Goal: Information Seeking & Learning: Learn about a topic

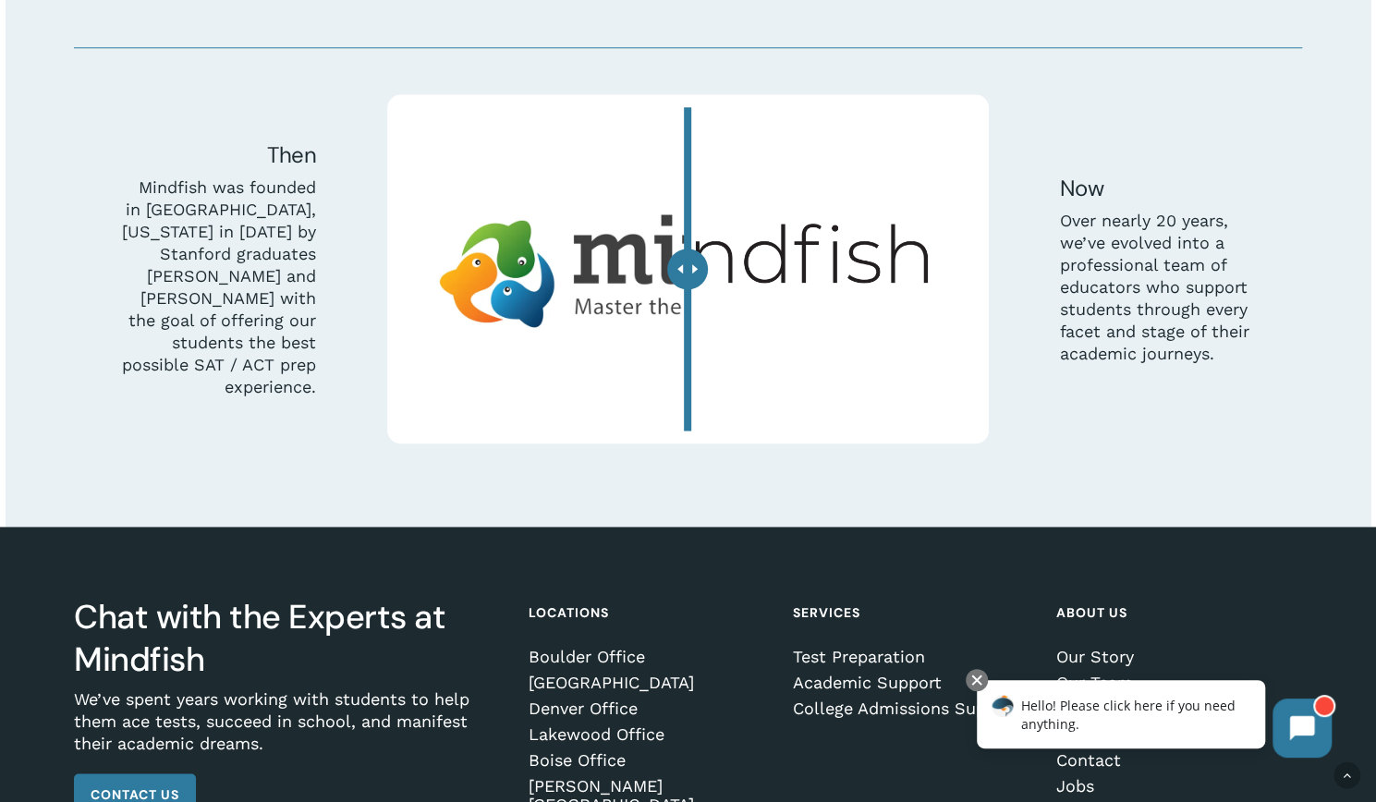
scroll to position [5482, 0]
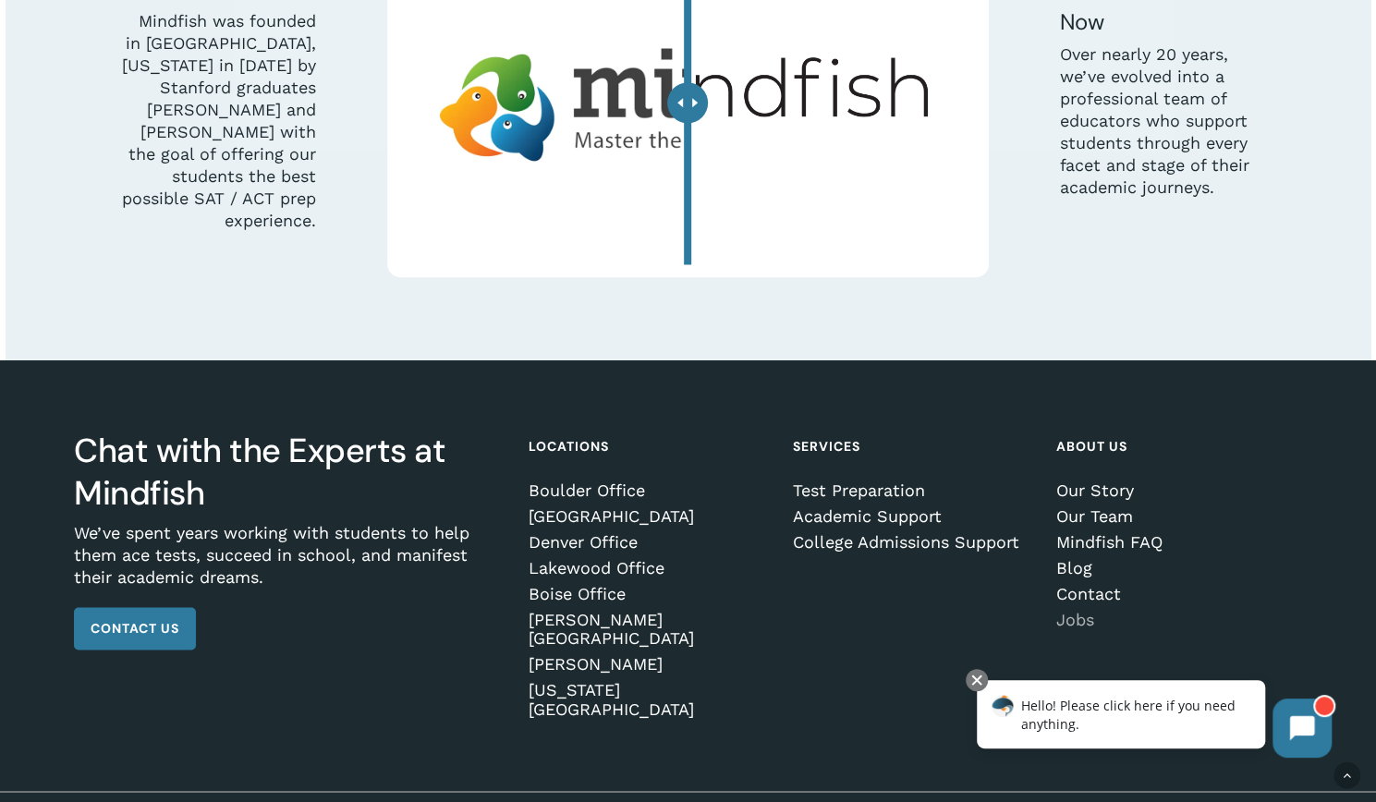
click at [1078, 611] on link "Jobs" at bounding box center [1175, 620] width 239 height 18
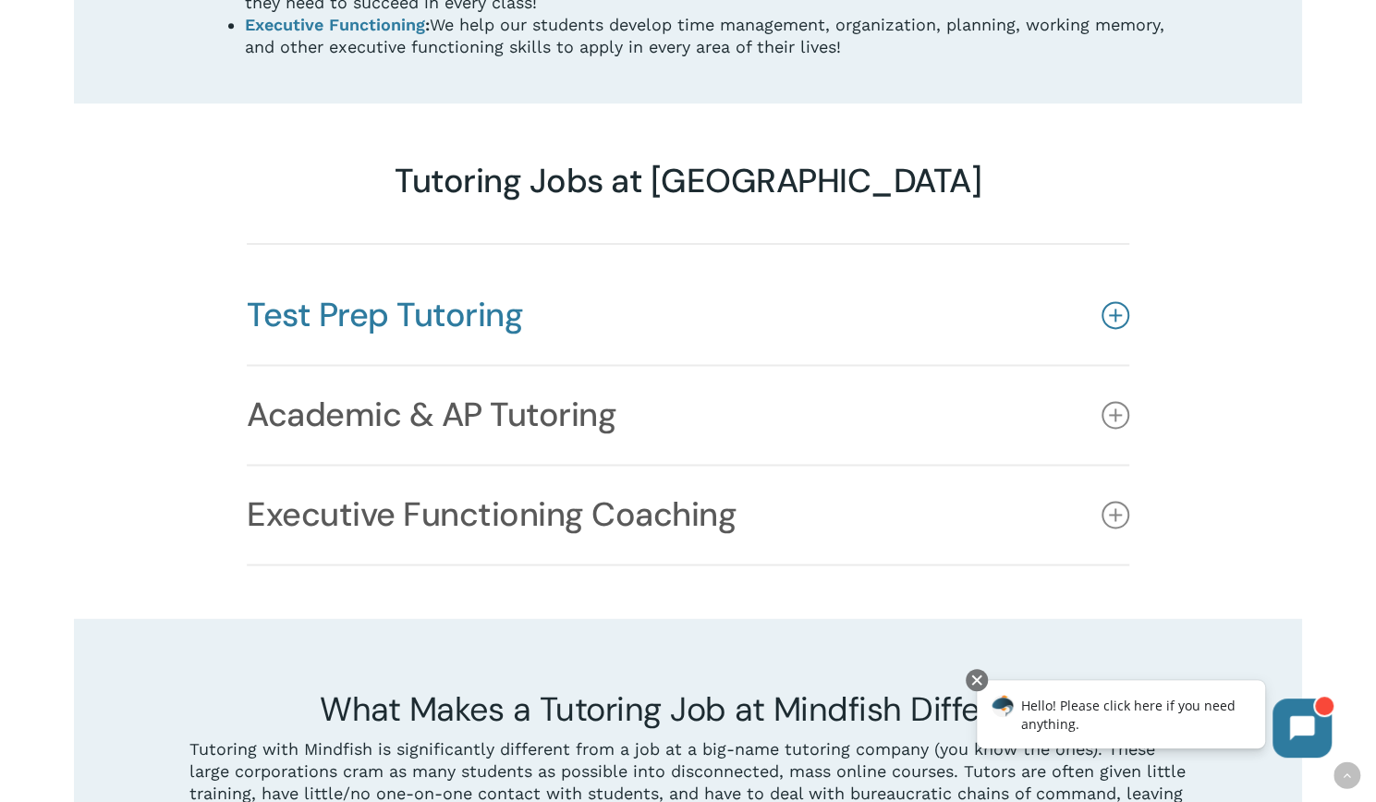
scroll to position [1413, 0]
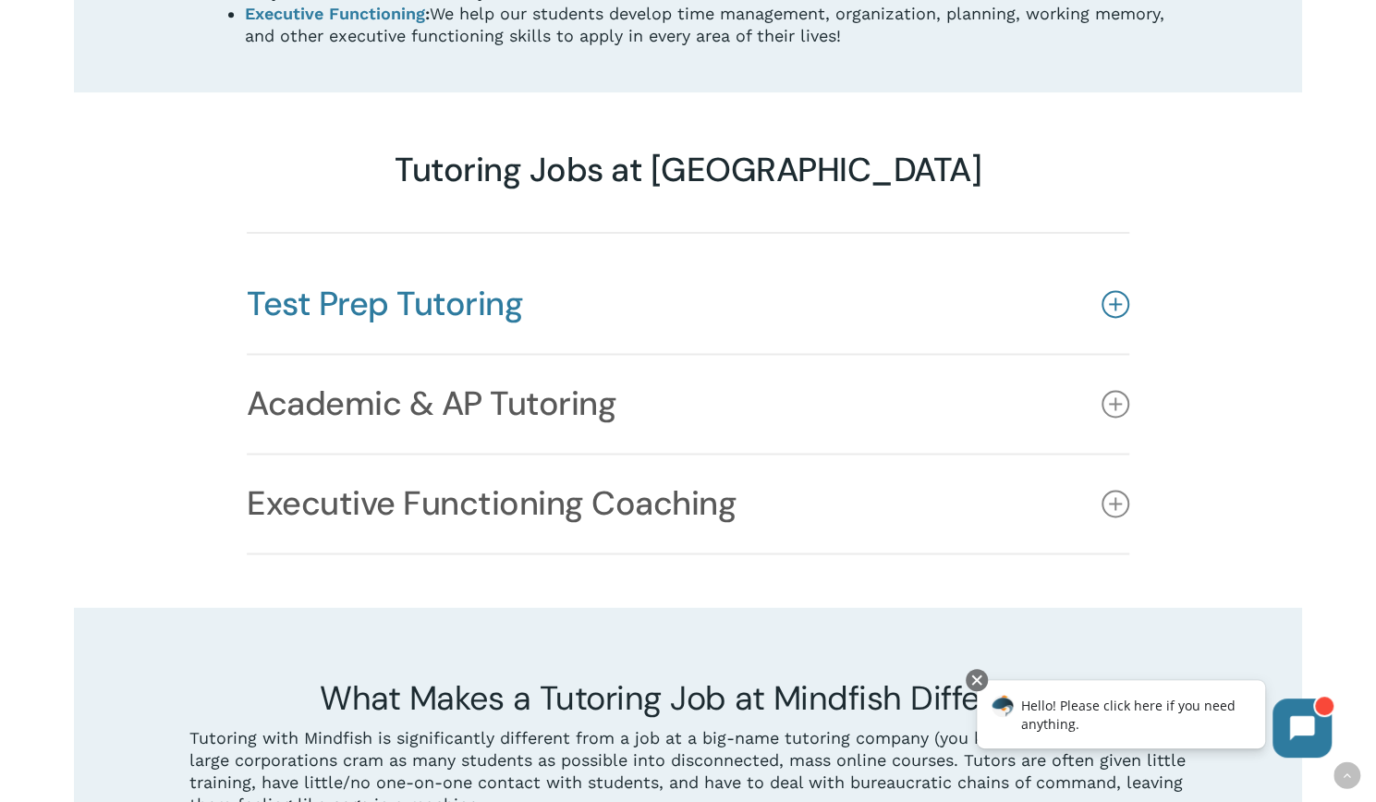
click at [445, 255] on link "Test Prep Tutoring" at bounding box center [688, 304] width 883 height 98
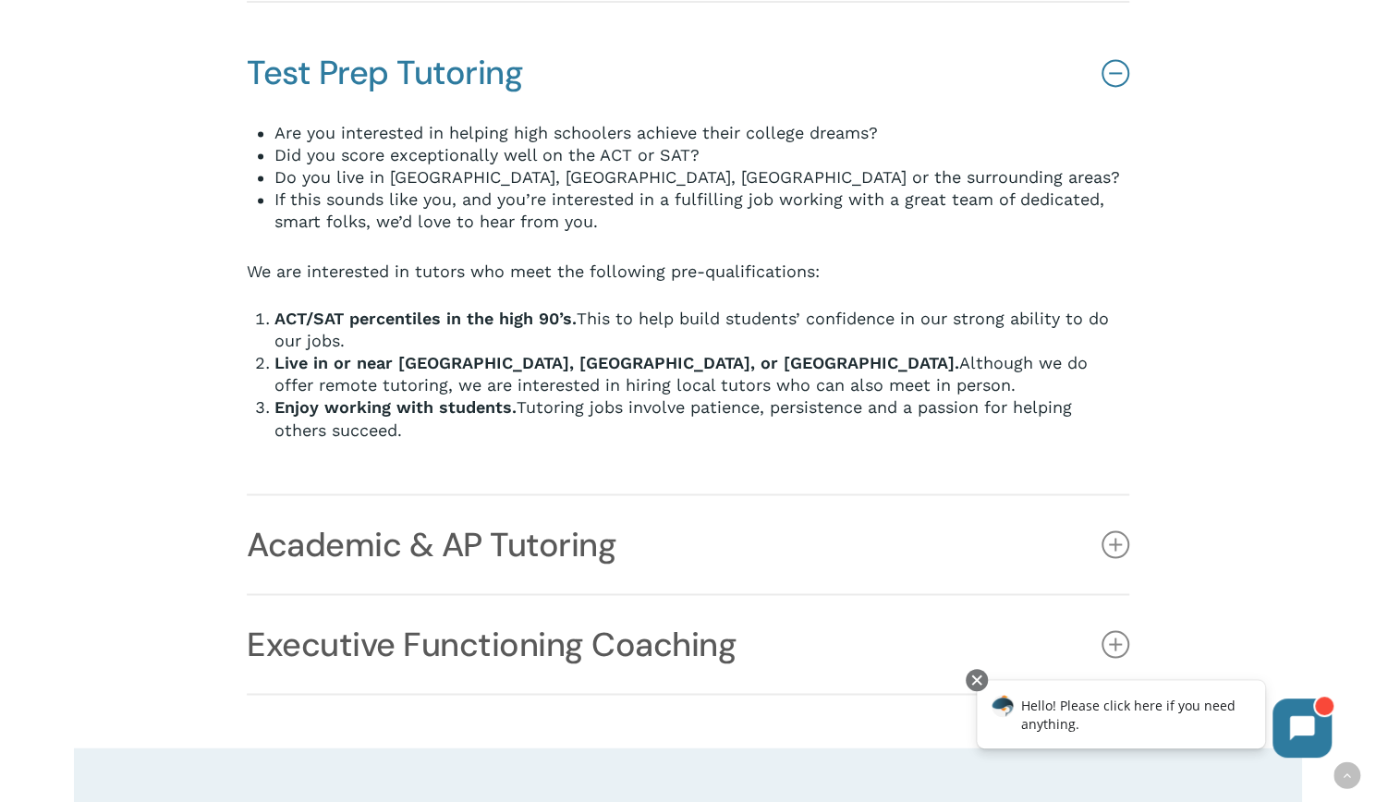
scroll to position [1722, 0]
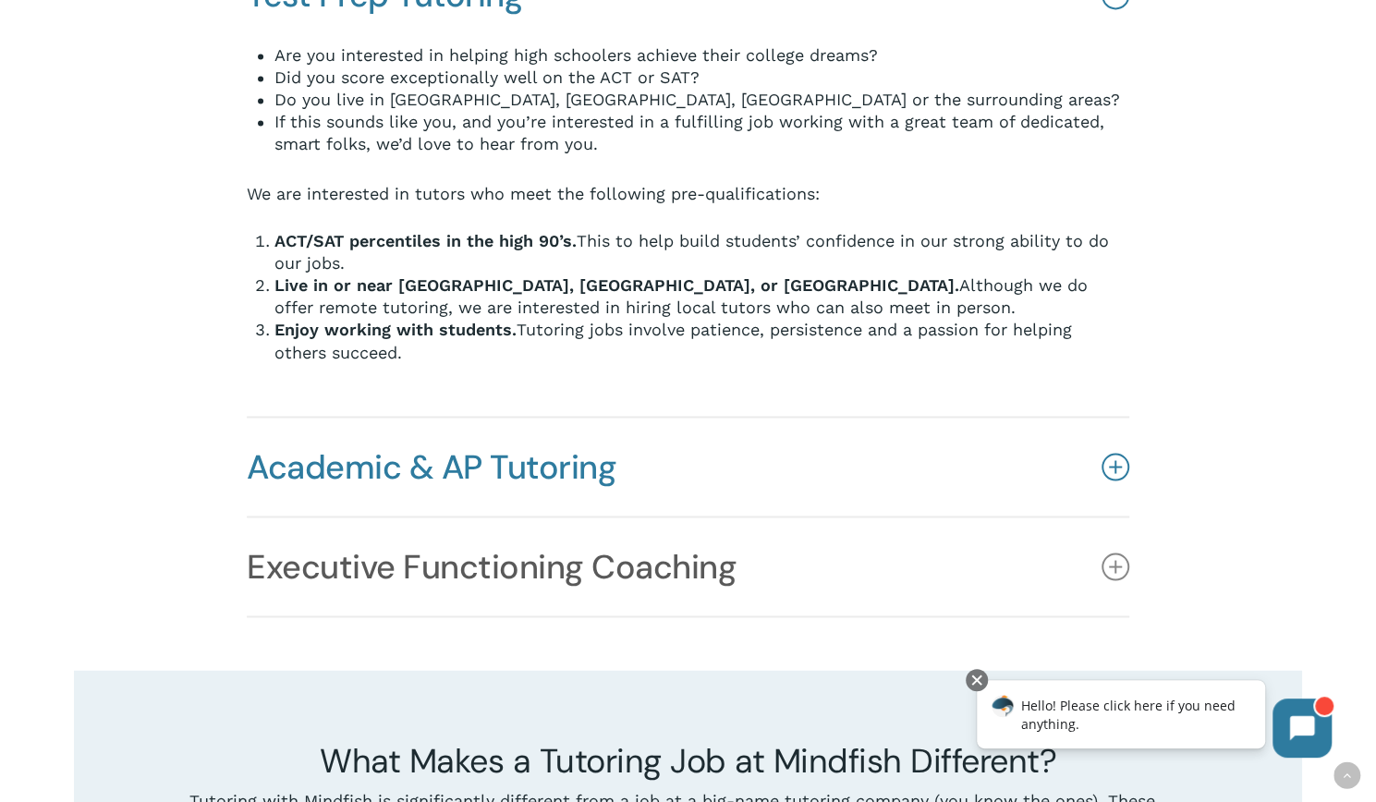
click at [305, 435] on link "Academic & AP Tutoring" at bounding box center [688, 467] width 883 height 98
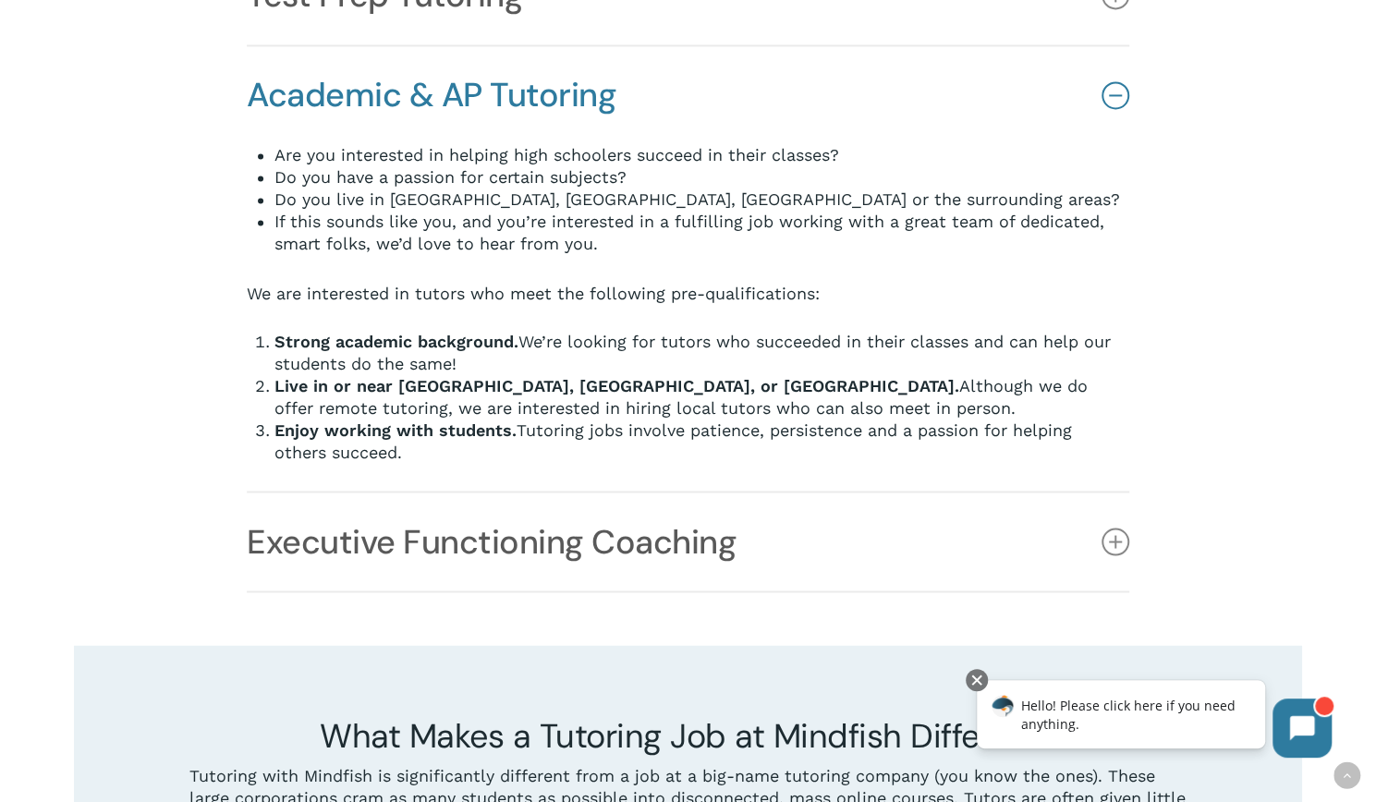
scroll to position [1685, 0]
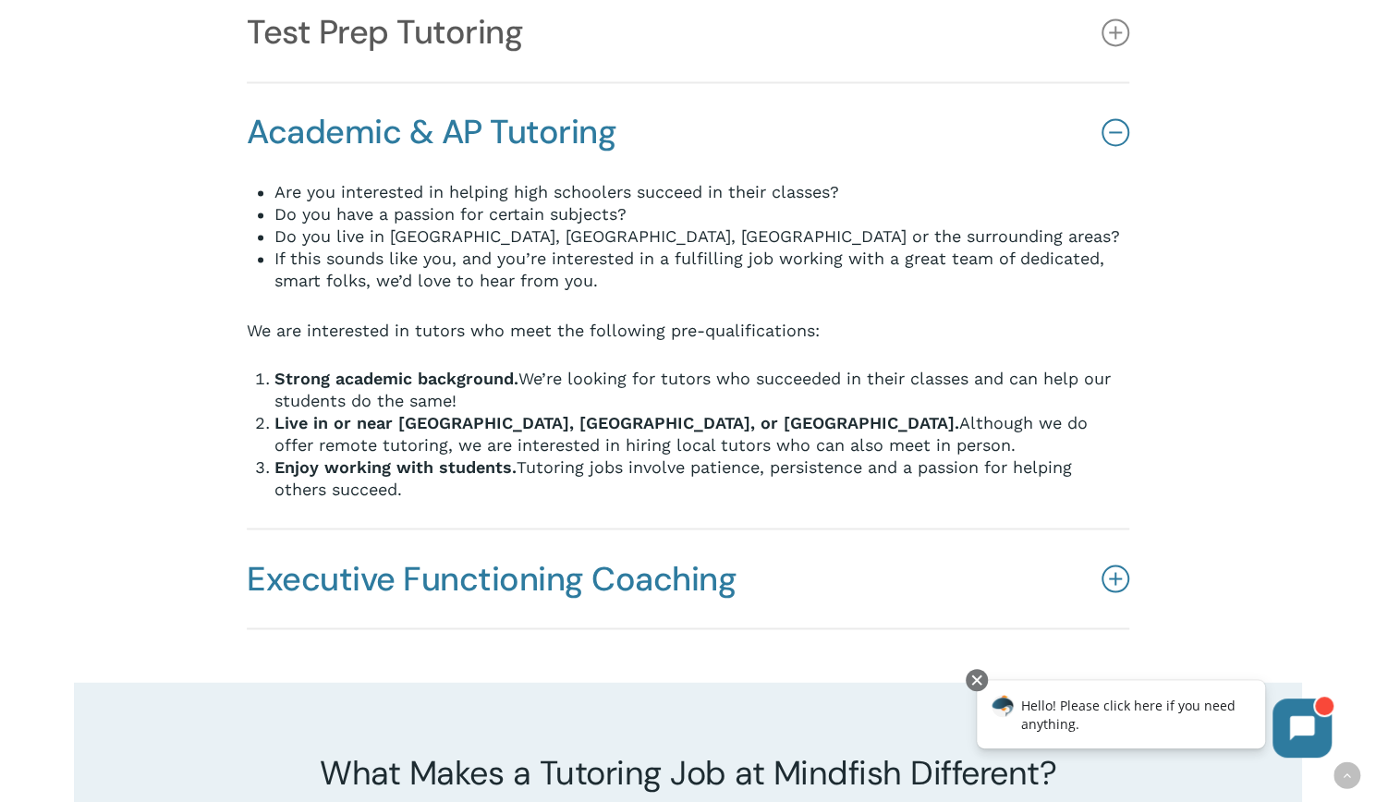
click at [335, 530] on link "Executive Functioning Coaching" at bounding box center [688, 579] width 883 height 98
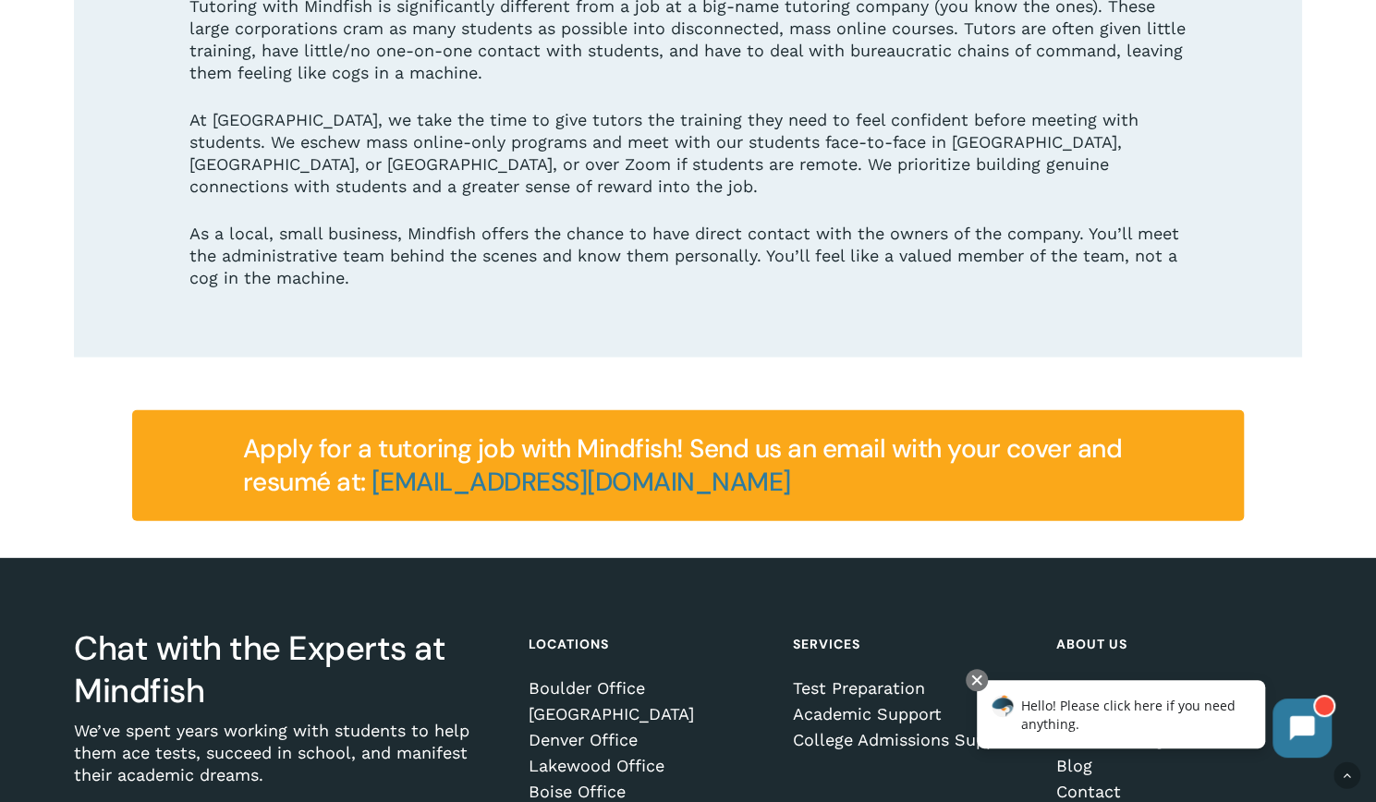
scroll to position [3007, 0]
